Goal: Task Accomplishment & Management: Manage account settings

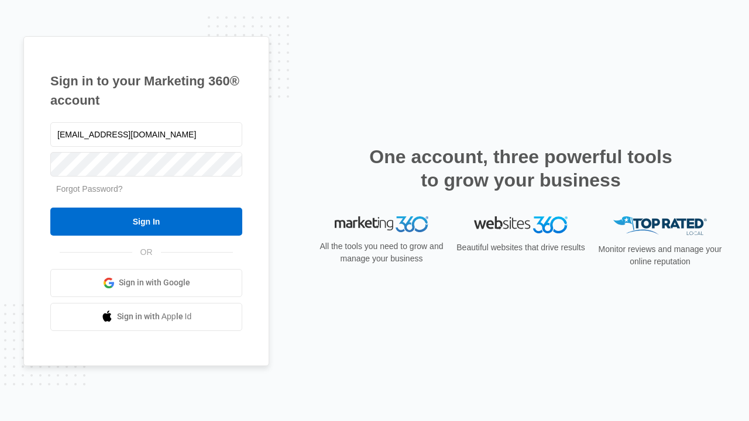
type input "[EMAIL_ADDRESS][DOMAIN_NAME]"
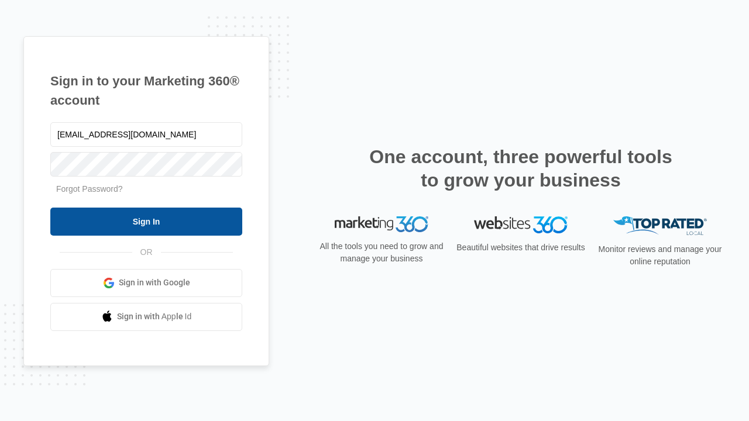
click at [146, 221] on input "Sign In" at bounding box center [146, 222] width 192 height 28
